Goal: Task Accomplishment & Management: Manage account settings

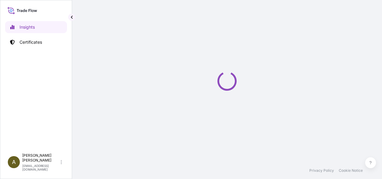
select select "2025"
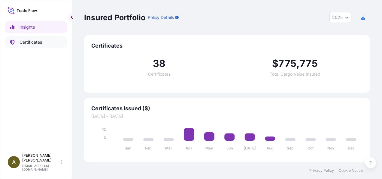
click at [32, 41] on p "Certificates" at bounding box center [31, 42] width 23 height 6
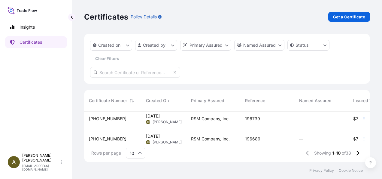
scroll to position [15, 0]
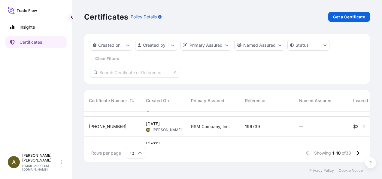
click at [122, 127] on div "[PHONE_NUMBER]" at bounding box center [112, 126] width 47 height 6
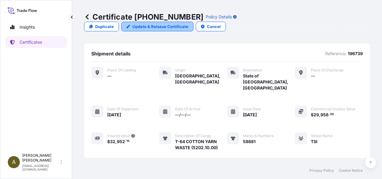
click at [188, 23] on p "Update & Reissue Certificate" at bounding box center [161, 26] width 56 height 6
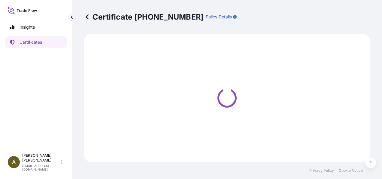
select select "Road"
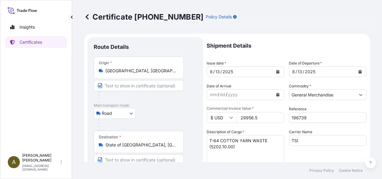
select select "31552"
drag, startPoint x: 261, startPoint y: 117, endPoint x: 205, endPoint y: 122, distance: 56.7
click at [205, 122] on form "Route Details Place of loading Road / Inland Road / Inland Origin * [GEOGRAPHIC…" at bounding box center [227, 178] width 286 height 288
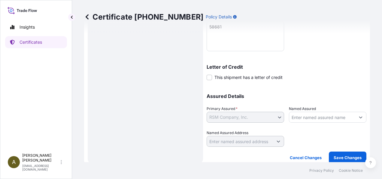
scroll to position [159, 0]
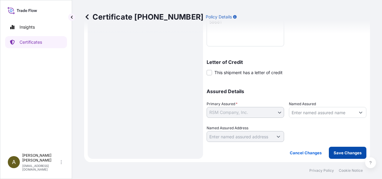
type input "13588.18"
click at [348, 151] on p "Save Changes" at bounding box center [348, 152] width 28 height 6
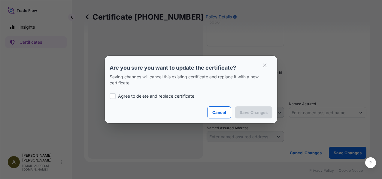
click at [115, 96] on div at bounding box center [113, 96] width 6 height 6
checkbox input "true"
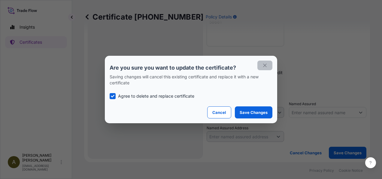
click at [268, 64] on icon "button" at bounding box center [264, 65] width 5 height 5
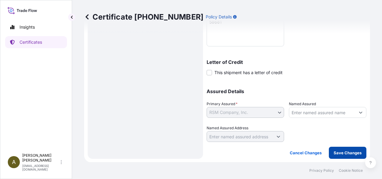
click at [339, 149] on p "Save Changes" at bounding box center [348, 152] width 28 height 6
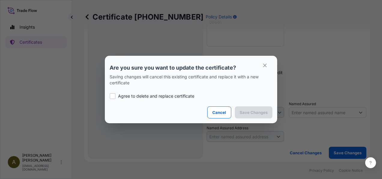
click at [115, 94] on label "Agree to delete and replace certificate" at bounding box center [191, 96] width 163 height 6
checkbox input "true"
click at [246, 112] on p "Save Changes" at bounding box center [254, 112] width 28 height 6
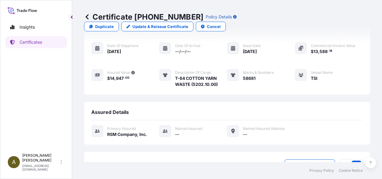
scroll to position [87, 0]
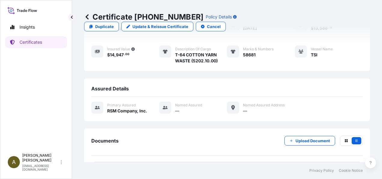
click at [172, 161] on link "PDF Certificate [DATE]T16:19:57.930944" at bounding box center [227, 169] width 272 height 16
